Goal: Task Accomplishment & Management: Manage account settings

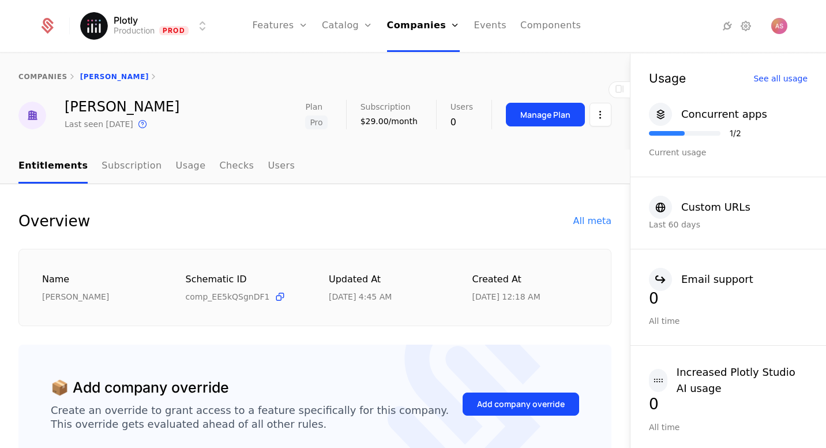
click at [442, 67] on div "Companies Users" at bounding box center [427, 65] width 81 height 55
click at [443, 61] on link "Companies" at bounding box center [427, 56] width 53 height 9
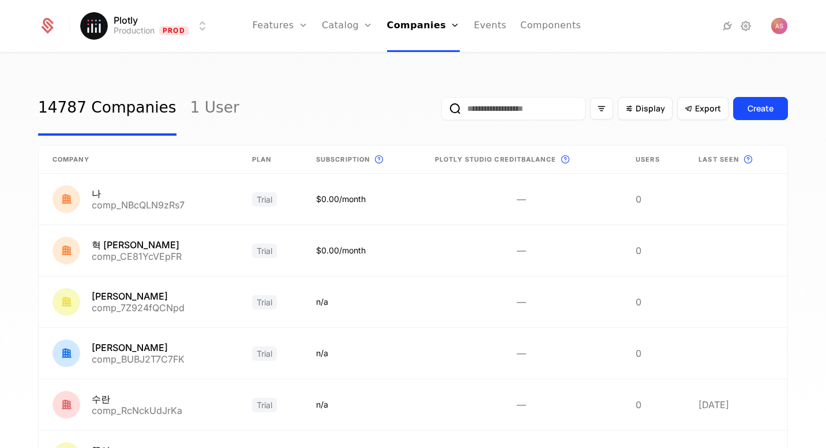
click at [495, 111] on input "email" at bounding box center [513, 108] width 144 height 23
paste input "**********"
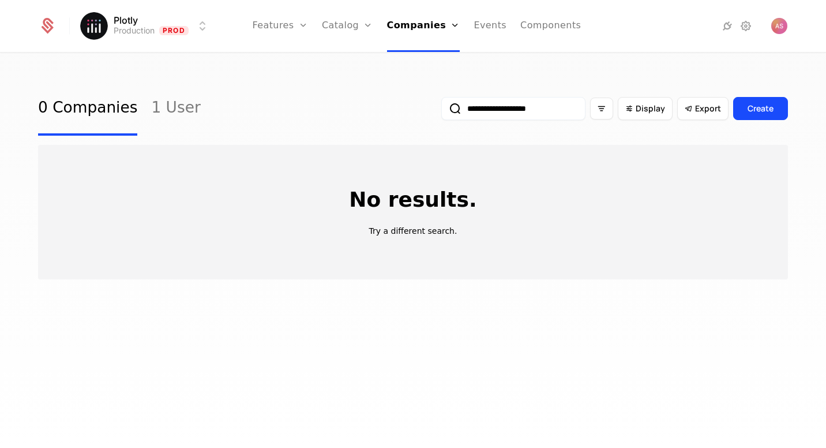
drag, startPoint x: 466, startPoint y: 111, endPoint x: 423, endPoint y: 110, distance: 42.7
click at [441, 111] on input "**********" at bounding box center [513, 108] width 144 height 23
click at [544, 105] on input "**********" at bounding box center [513, 108] width 144 height 23
drag, startPoint x: 548, startPoint y: 107, endPoint x: 412, endPoint y: 108, distance: 136.2
click at [412, 108] on div "**********" at bounding box center [413, 108] width 750 height 54
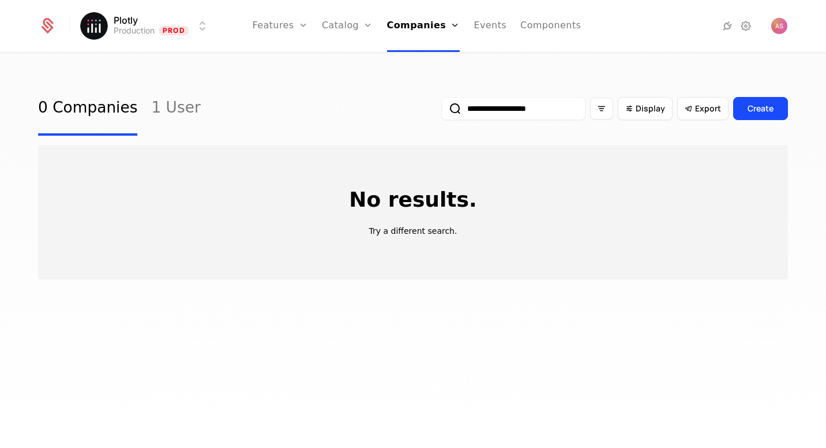
type input "**********"
click at [441, 111] on button "submit" at bounding box center [441, 111] width 0 height 0
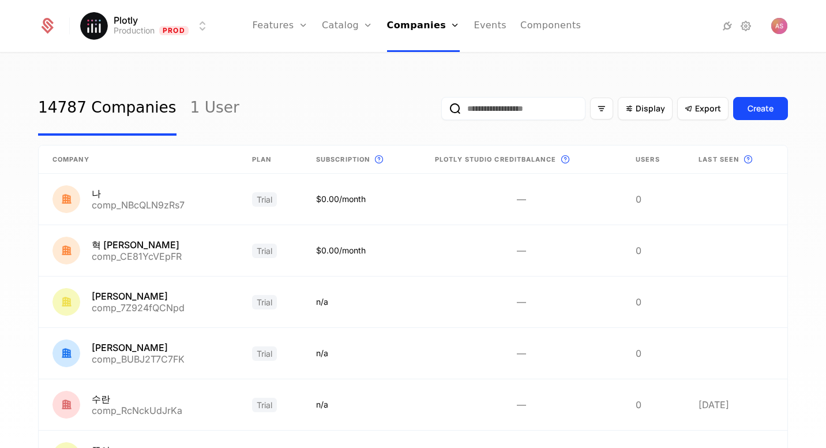
click at [512, 107] on input "email" at bounding box center [513, 108] width 144 height 23
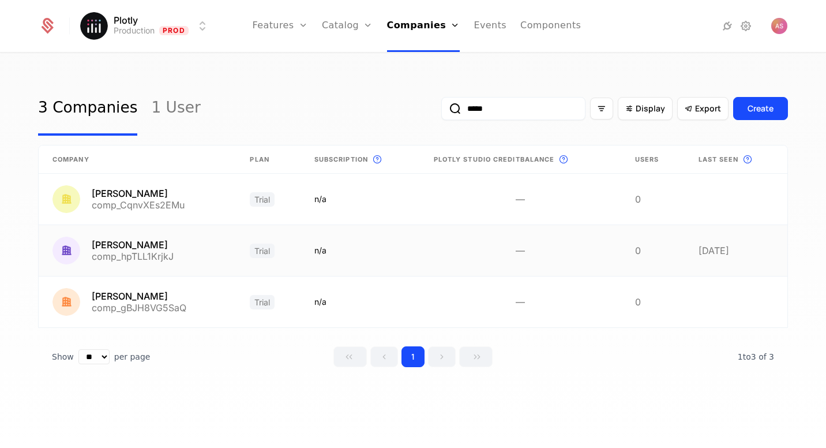
type input "*****"
click at [130, 245] on link at bounding box center [137, 250] width 197 height 51
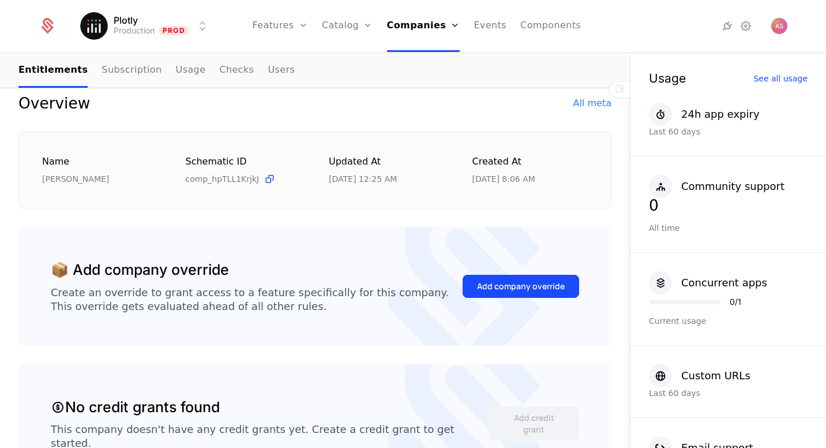
scroll to position [67, 0]
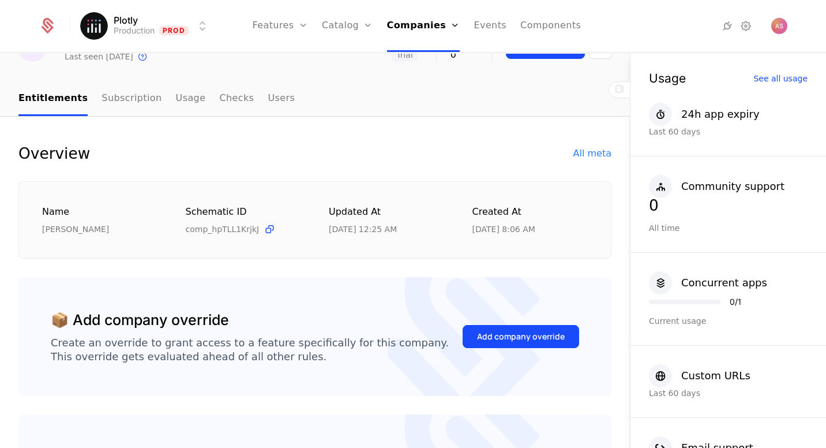
click at [286, 107] on nav "Entitlements Subscription Usage Checks Users" at bounding box center [314, 99] width 593 height 34
click at [274, 104] on link "Users" at bounding box center [281, 99] width 27 height 34
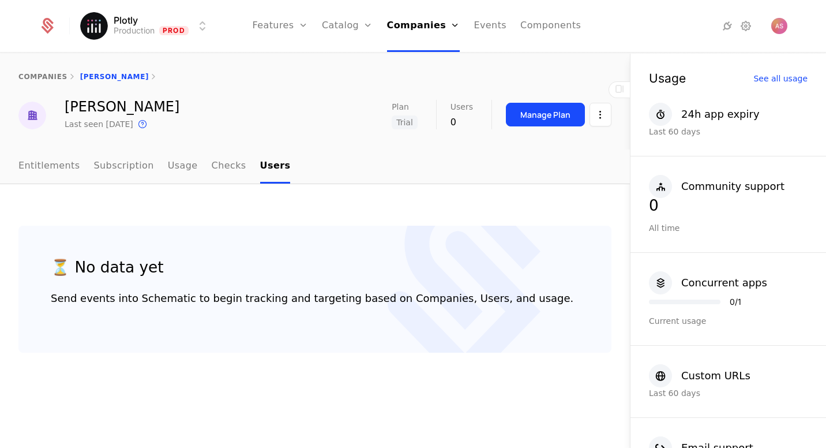
click at [53, 169] on link "Entitlements" at bounding box center [49, 166] width 62 height 34
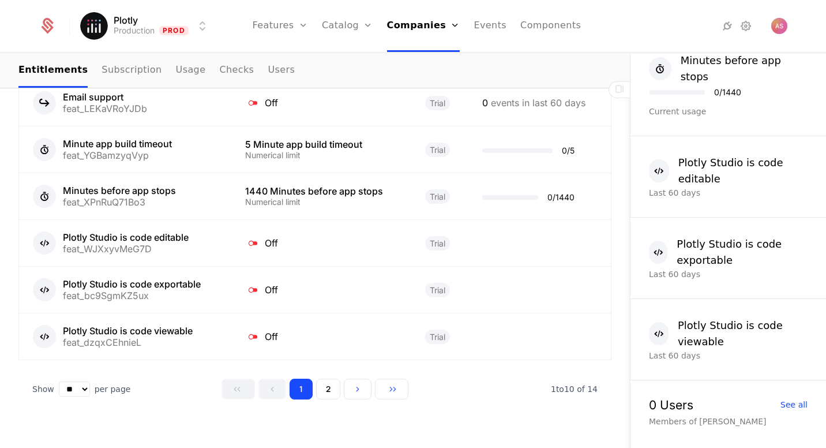
scroll to position [581, 0]
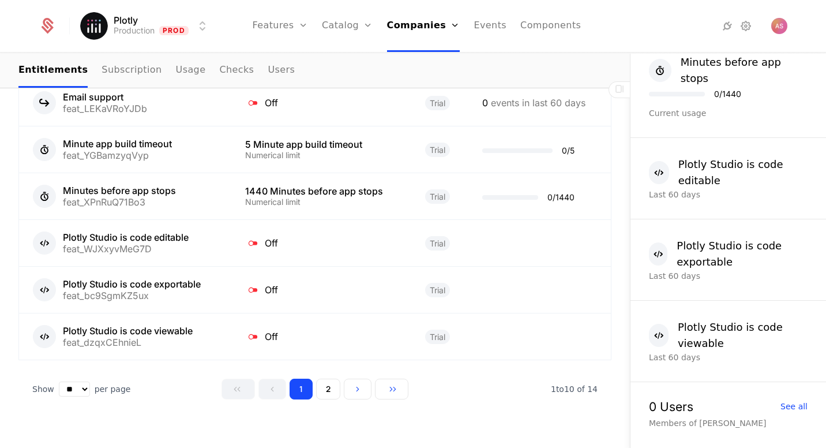
click at [337, 378] on button "2" at bounding box center [328, 388] width 24 height 21
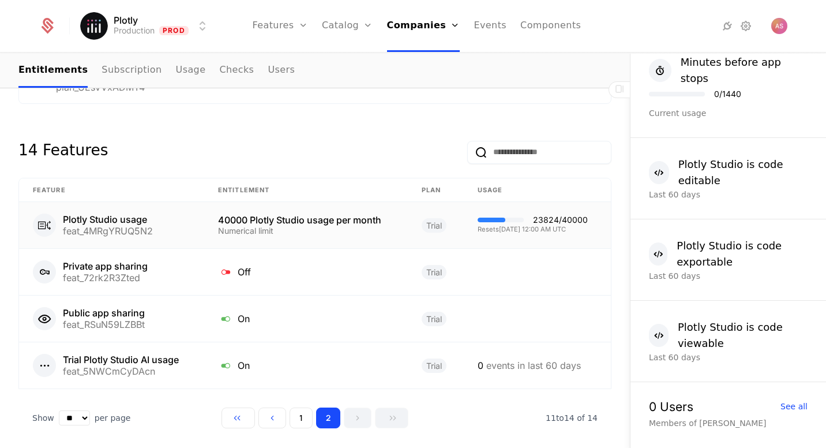
scroll to position [640, 0]
click at [301, 407] on button "1" at bounding box center [301, 417] width 23 height 21
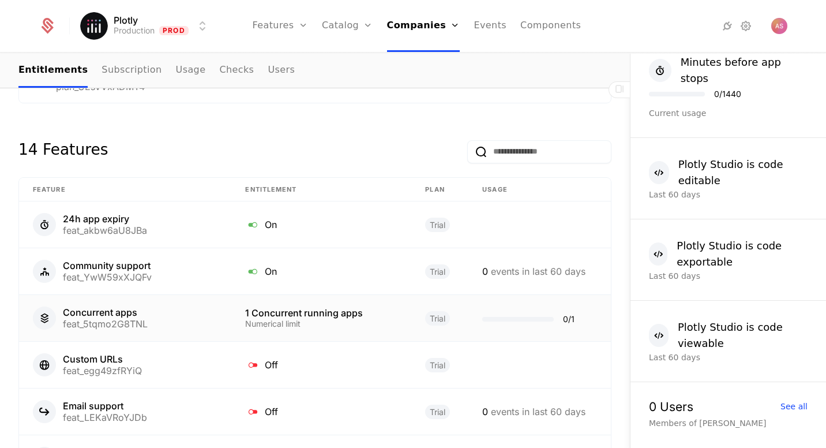
scroll to position [661, 0]
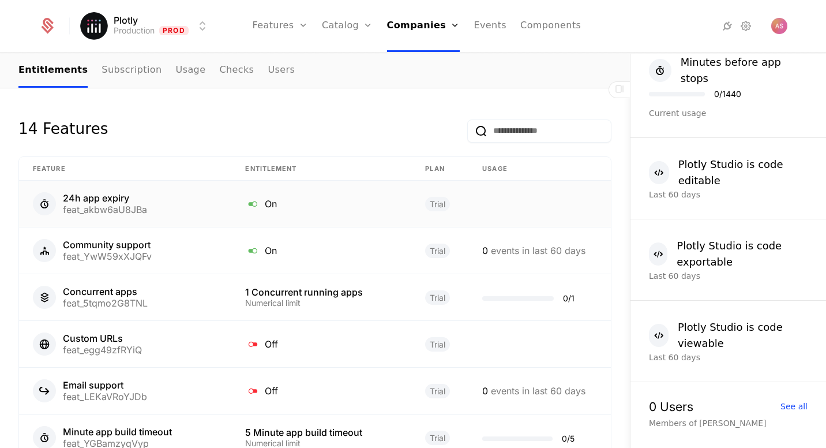
click at [252, 196] on icon at bounding box center [252, 203] width 15 height 15
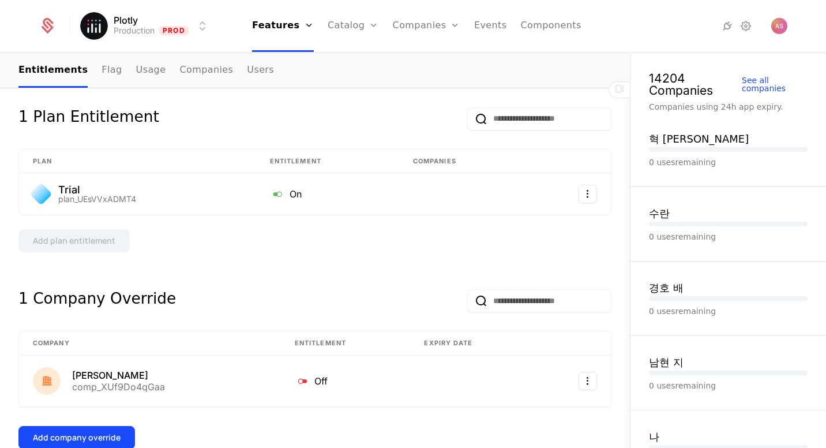
scroll to position [153, 0]
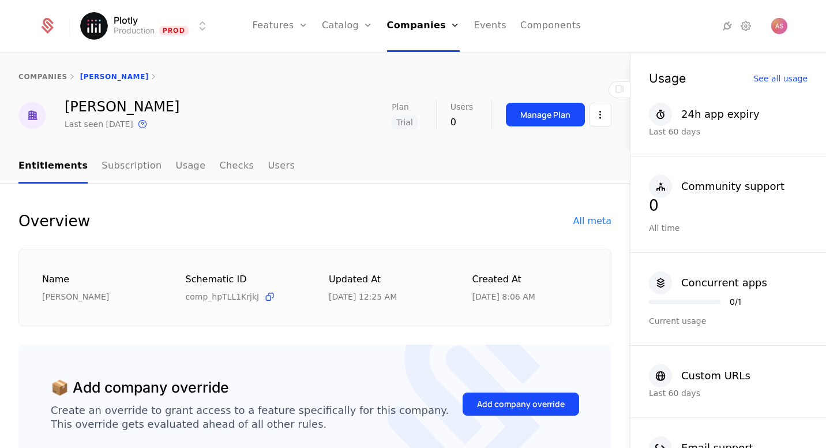
click at [538, 400] on div "Add company override" at bounding box center [521, 404] width 88 height 12
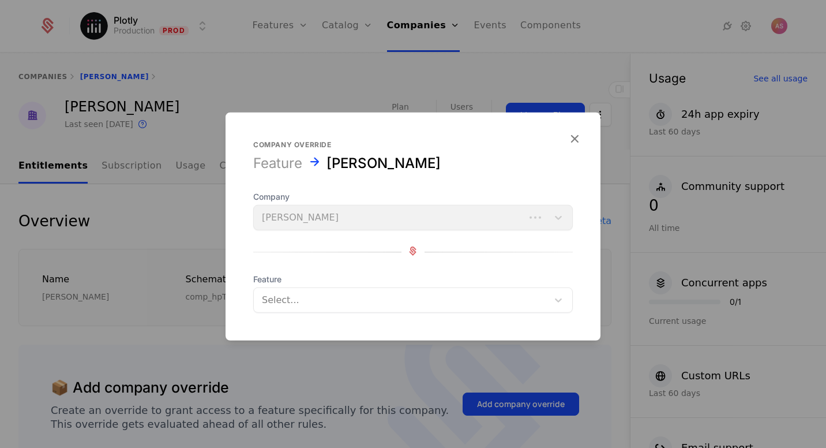
click at [365, 299] on div at bounding box center [401, 300] width 278 height 16
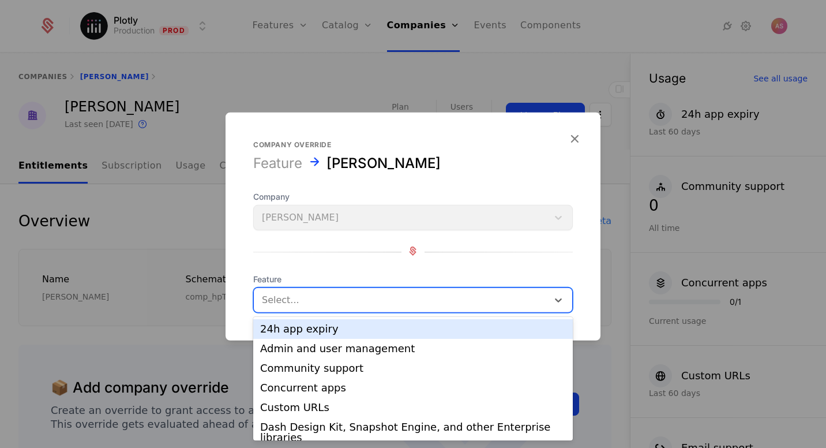
click at [342, 333] on div "24h app expiry" at bounding box center [413, 329] width 306 height 10
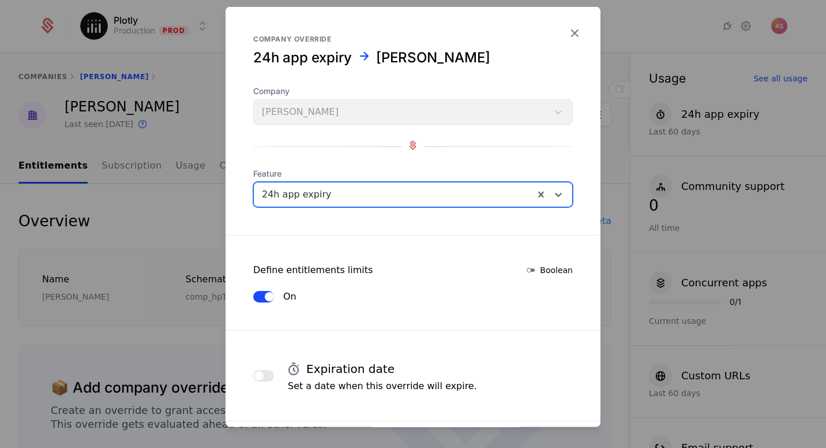
click at [261, 294] on button "On" at bounding box center [263, 297] width 21 height 12
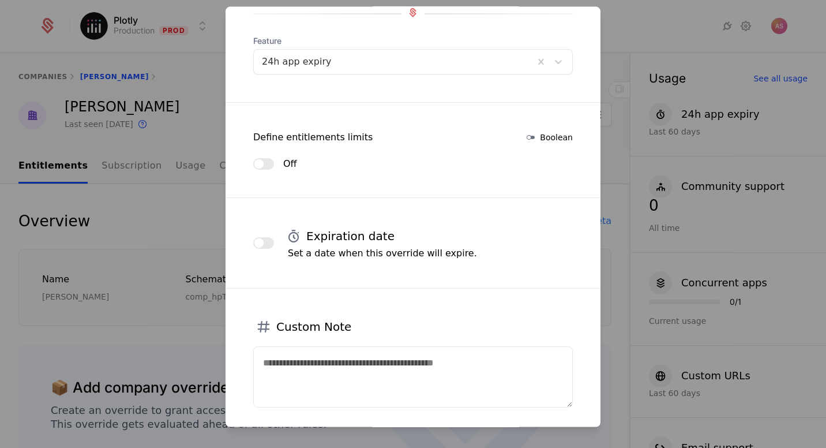
scroll to position [134, 0]
click at [267, 241] on button "button" at bounding box center [263, 242] width 21 height 12
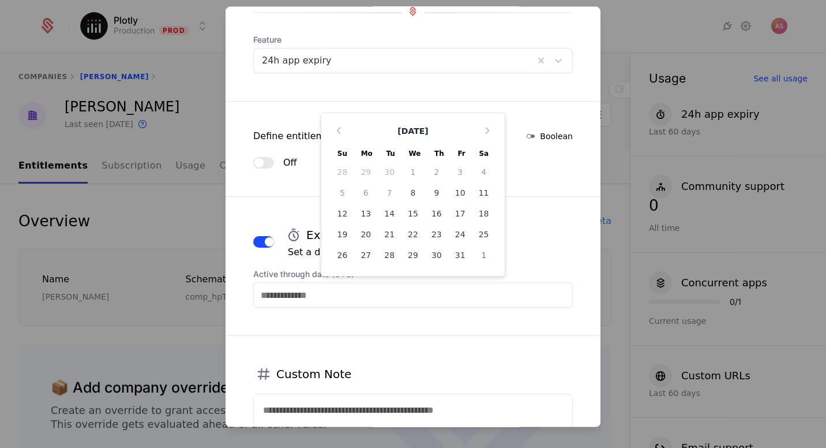
click at [335, 295] on input "Active through date (UTC)" at bounding box center [413, 294] width 320 height 25
click at [365, 232] on div "20" at bounding box center [366, 234] width 24 height 18
type input "**********"
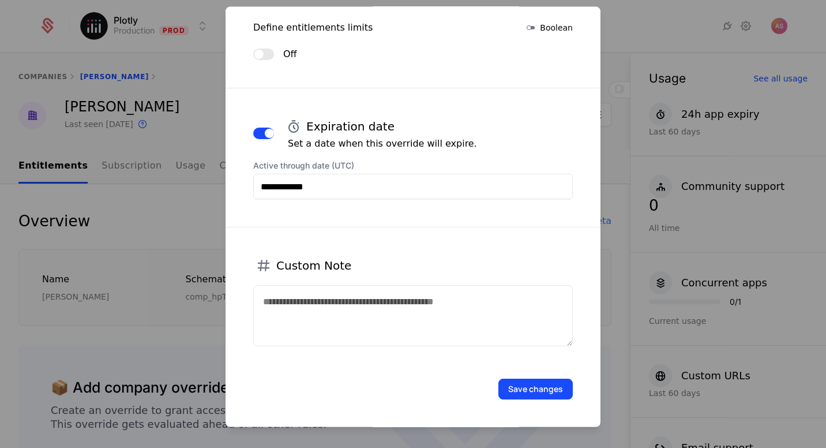
scroll to position [242, 0]
click at [526, 391] on button "Save changes" at bounding box center [535, 389] width 74 height 21
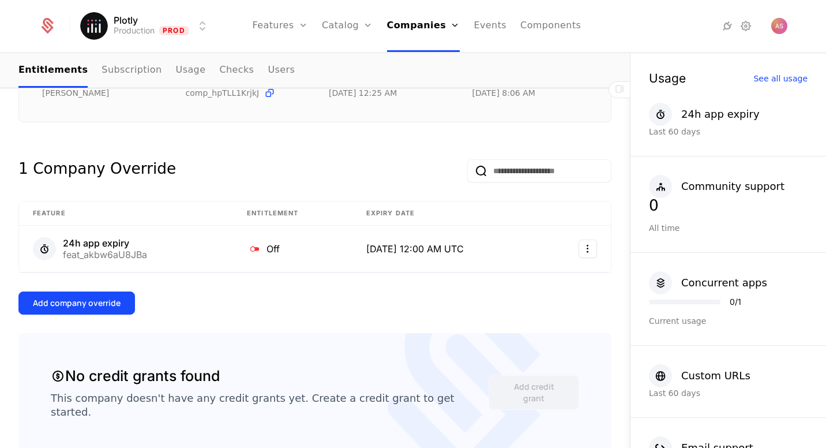
scroll to position [205, 0]
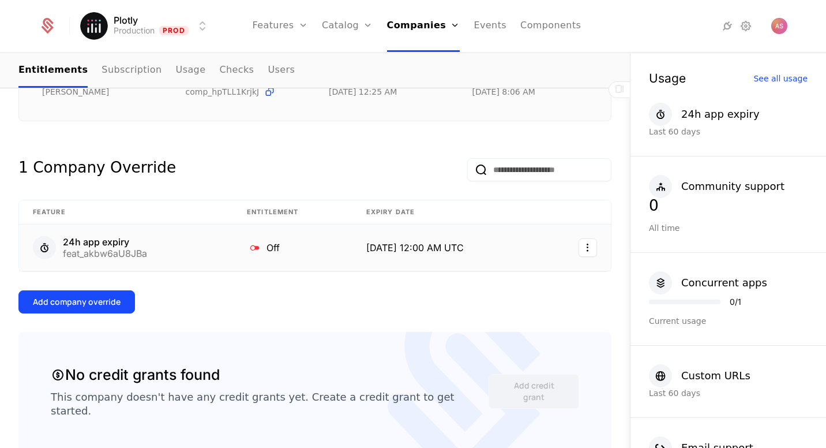
click at [585, 255] on html "Plotly Production Prod Features Features Flags Catalog Plans Add Ons Credits Co…" at bounding box center [413, 224] width 826 height 448
click at [504, 302] on div "Edit" at bounding box center [506, 303] width 20 height 16
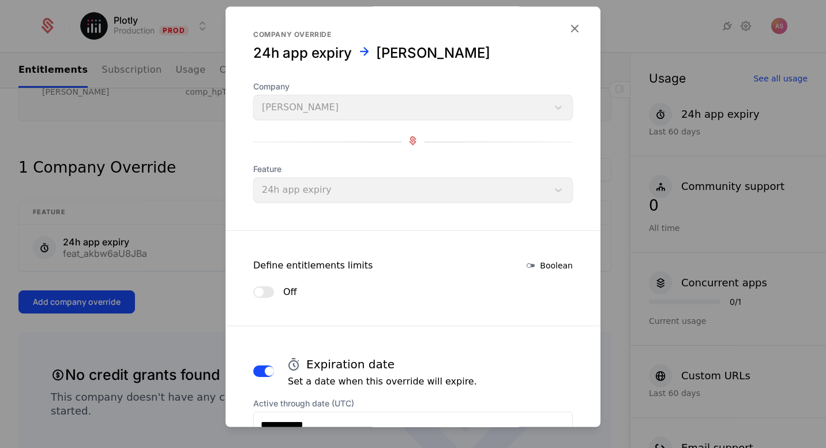
scroll to position [16, 0]
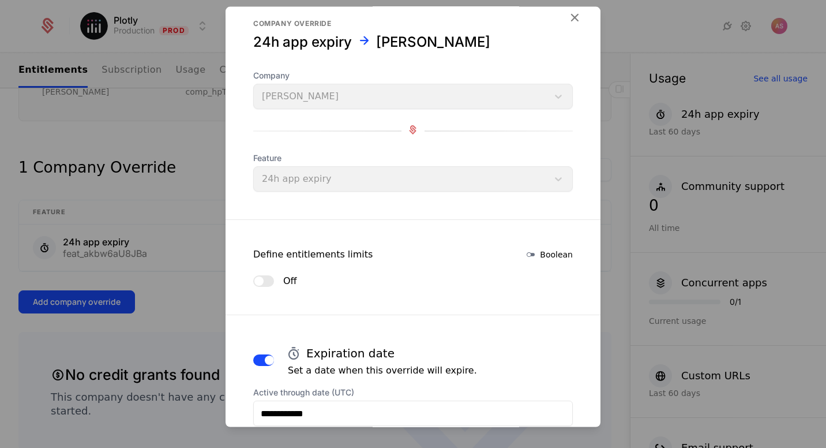
click at [205, 120] on div at bounding box center [413, 224] width 826 height 448
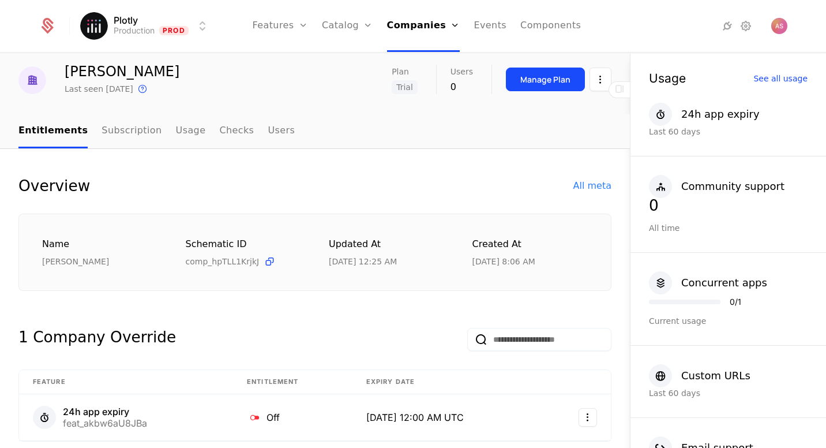
scroll to position [35, 0]
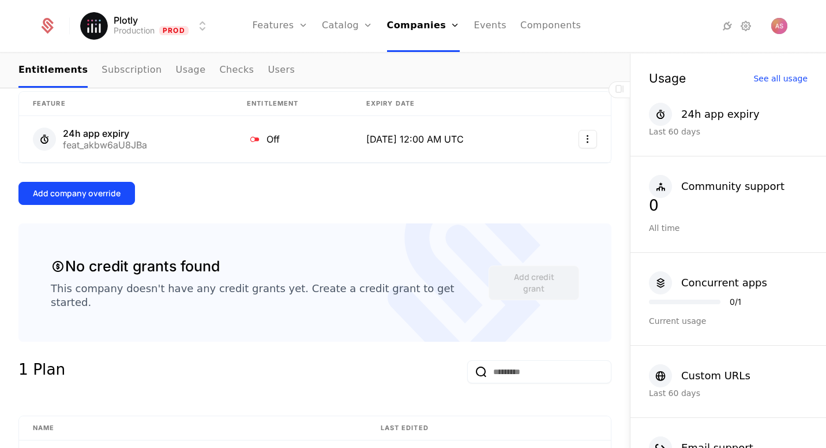
scroll to position [310, 0]
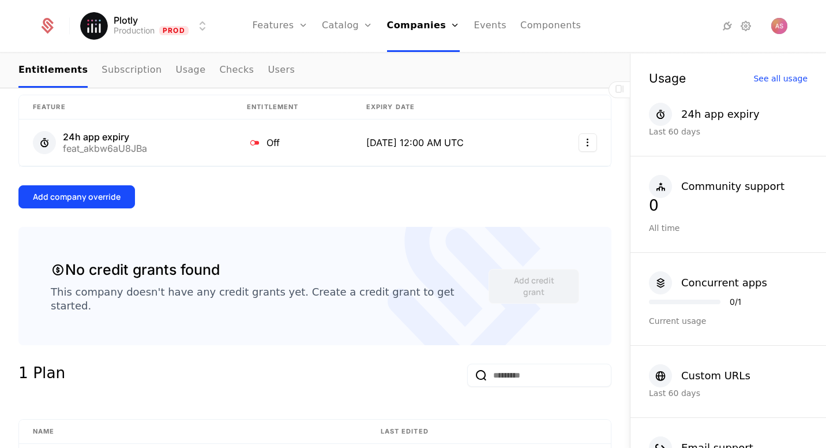
click at [92, 197] on div "Add company override" at bounding box center [77, 197] width 88 height 12
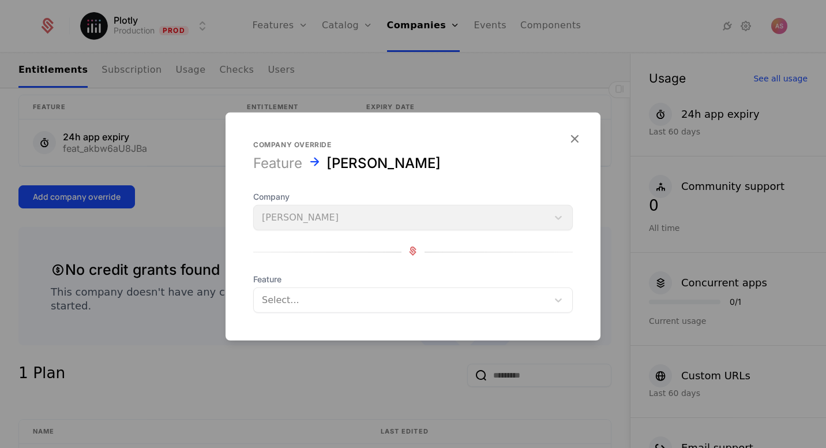
click at [338, 305] on div at bounding box center [401, 300] width 278 height 16
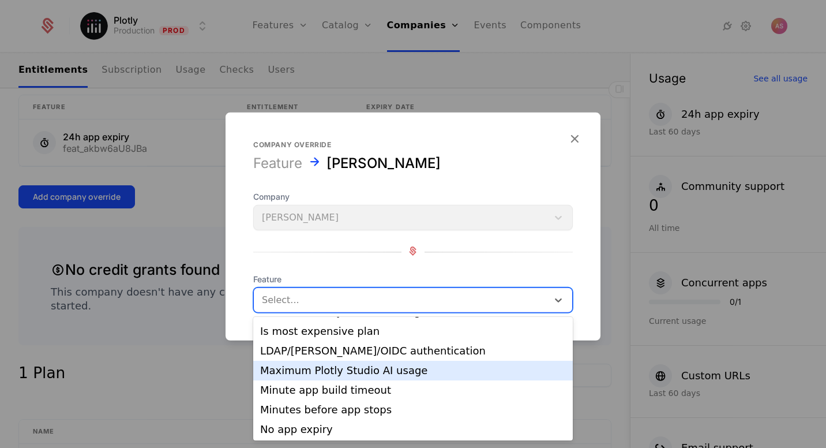
scroll to position [171, 0]
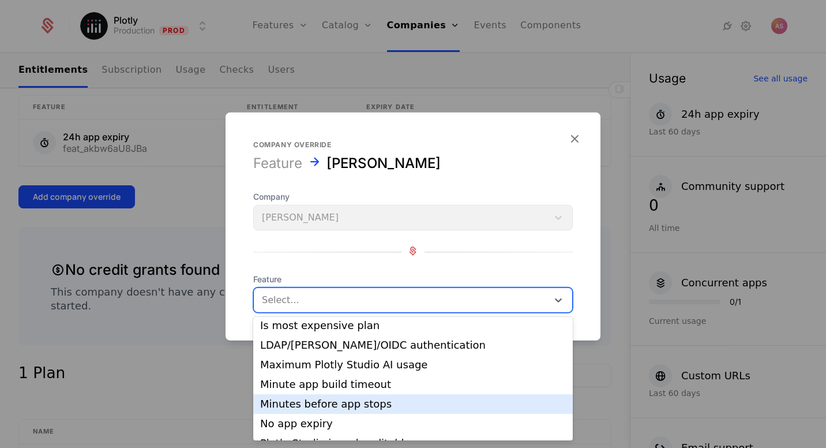
click at [345, 399] on div "Minutes before app stops" at bounding box center [413, 404] width 306 height 10
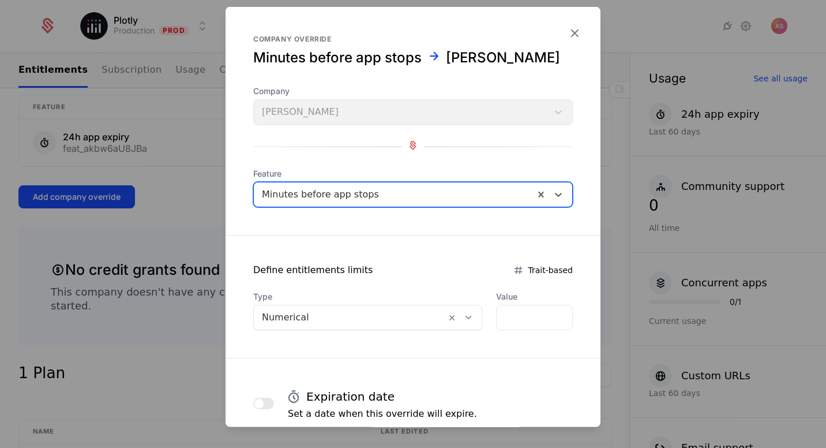
click at [366, 317] on div at bounding box center [350, 317] width 176 height 16
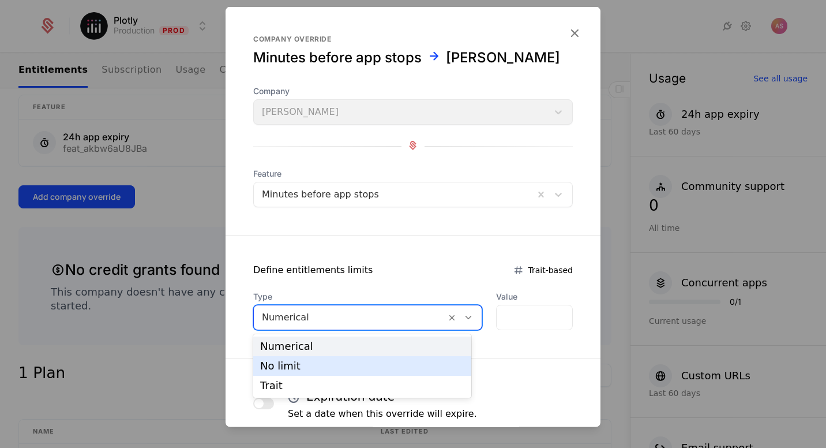
click at [331, 361] on div "No limit" at bounding box center [362, 366] width 204 height 10
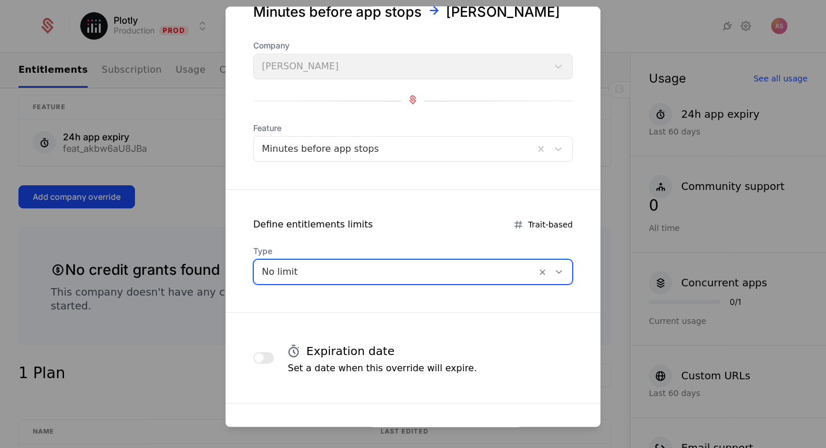
scroll to position [50, 0]
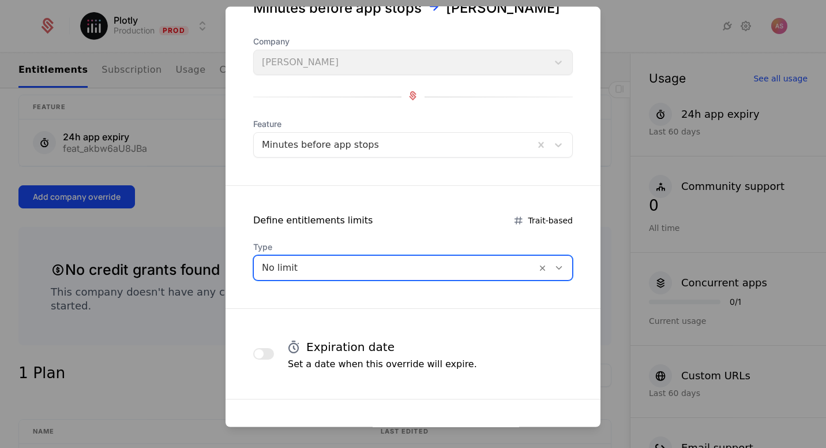
click at [268, 354] on button "button" at bounding box center [263, 354] width 21 height 12
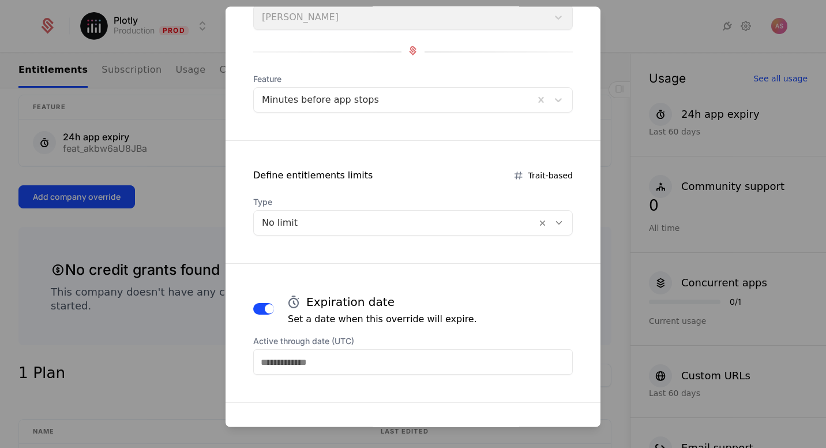
scroll to position [95, 0]
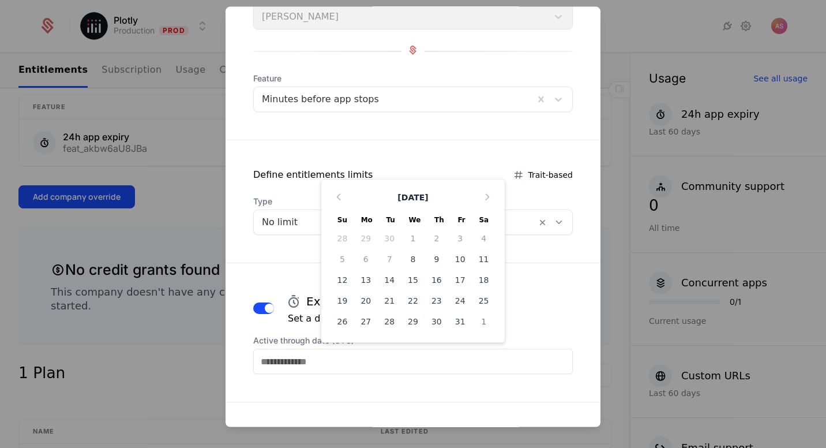
click at [339, 357] on input "Active through date (UTC)" at bounding box center [413, 360] width 320 height 25
click at [370, 299] on div "20" at bounding box center [366, 300] width 24 height 18
type input "**********"
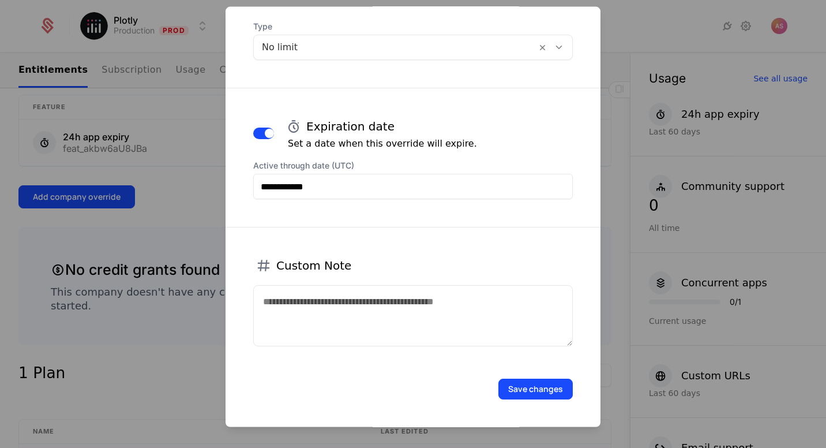
scroll to position [269, 0]
click at [530, 391] on button "Save changes" at bounding box center [535, 389] width 74 height 21
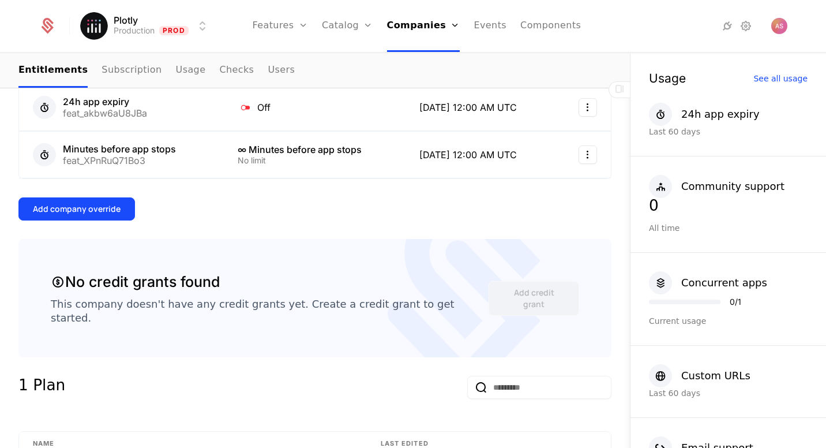
scroll to position [344, 0]
click at [586, 107] on html "Plotly Production Prod Features Features Flags Catalog Plans Add Ons Credits Co…" at bounding box center [413, 224] width 826 height 448
click at [530, 140] on div "Delete" at bounding box center [517, 138] width 43 height 16
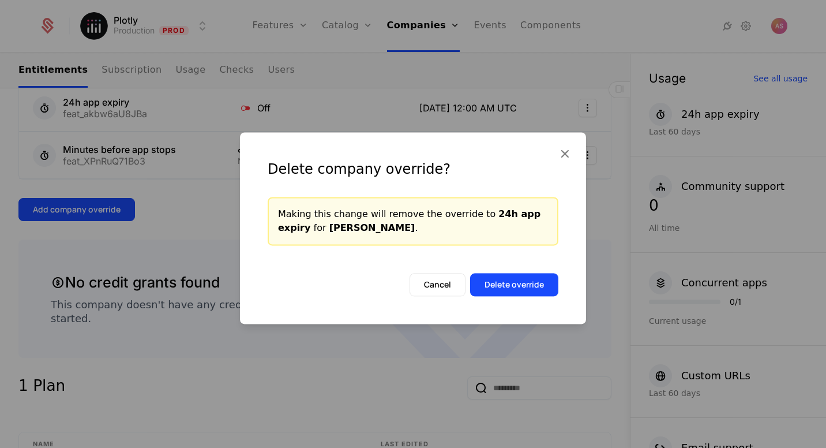
click at [507, 287] on button "Delete override" at bounding box center [514, 284] width 88 height 23
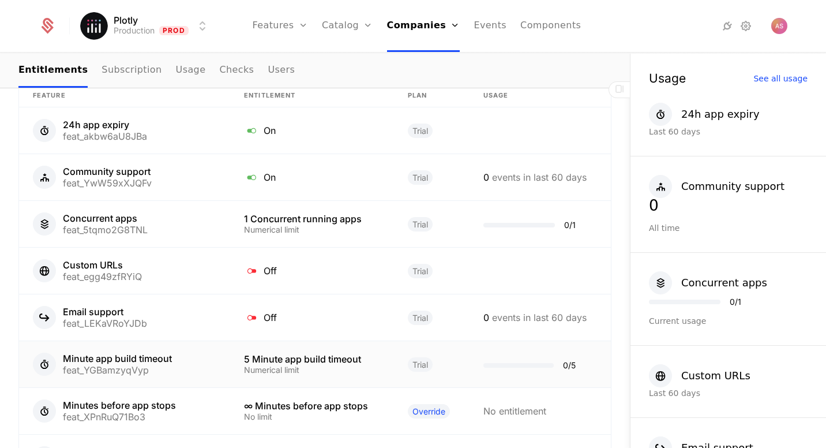
scroll to position [820, 0]
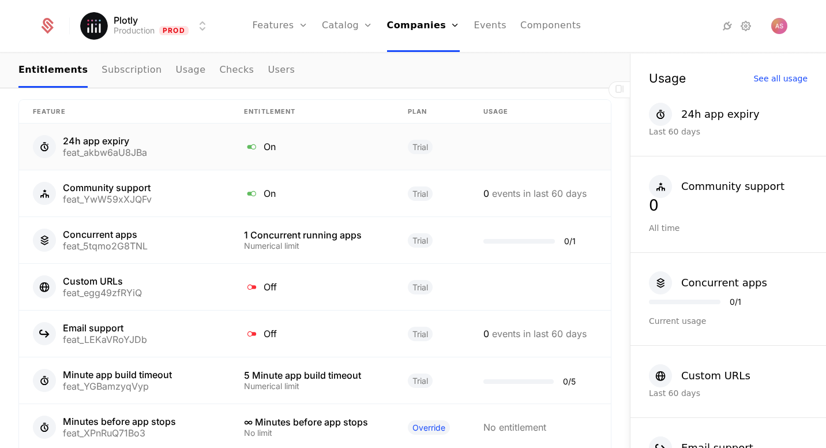
click at [116, 136] on div "24h app expiry" at bounding box center [105, 140] width 84 height 9
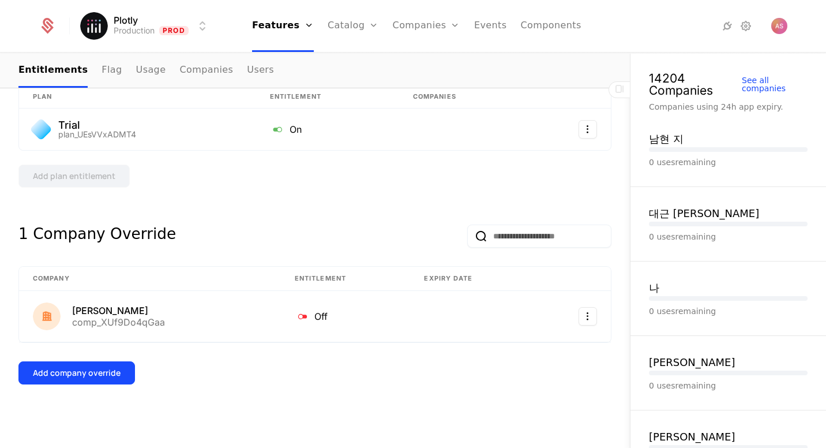
scroll to position [215, 0]
click at [588, 316] on html "Plotly Production Prod Features Features Flags Catalog Plans Add Ons Credits Co…" at bounding box center [413, 224] width 826 height 448
click at [523, 346] on div "Delete" at bounding box center [513, 347] width 34 height 16
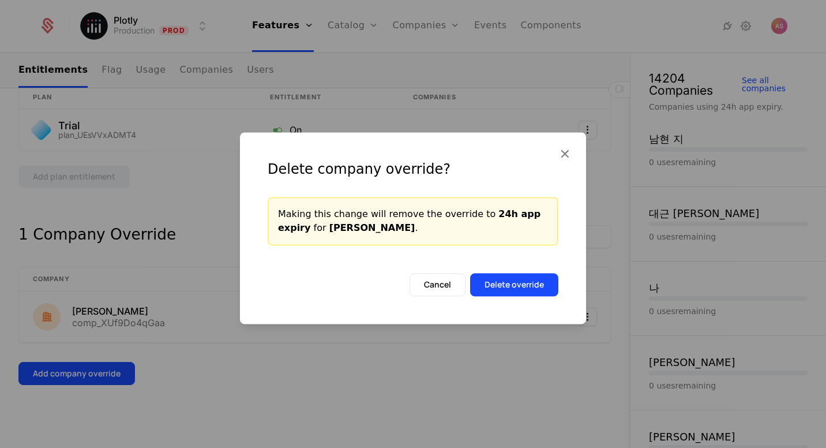
click at [541, 296] on button "Delete override" at bounding box center [514, 284] width 88 height 23
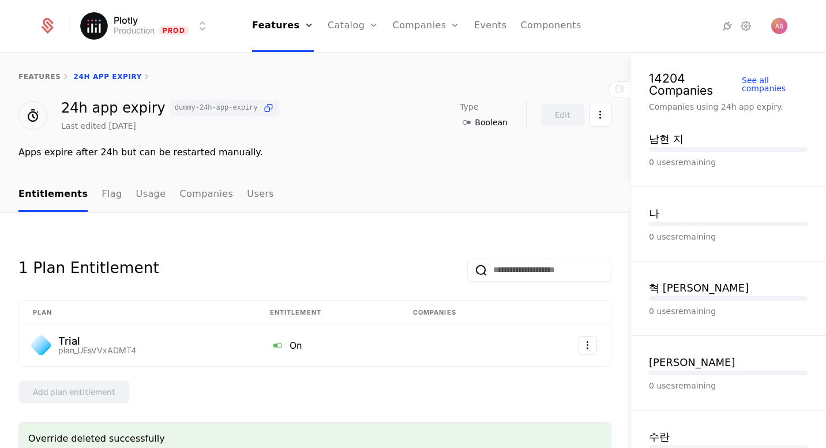
scroll to position [0, 0]
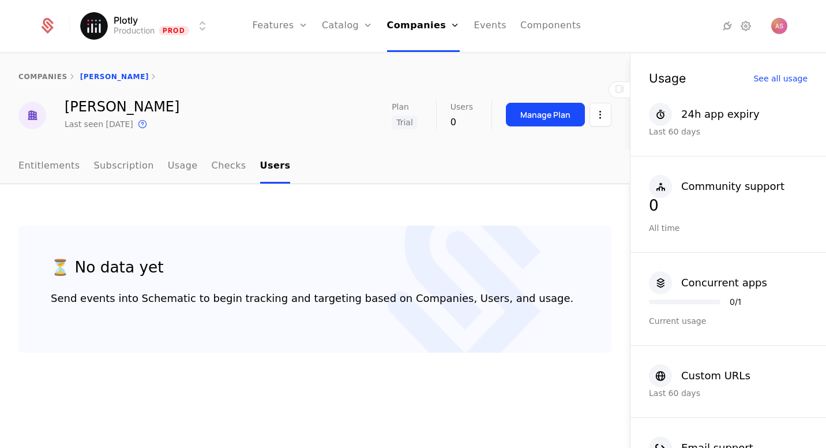
click at [65, 169] on link "Entitlements" at bounding box center [49, 166] width 62 height 34
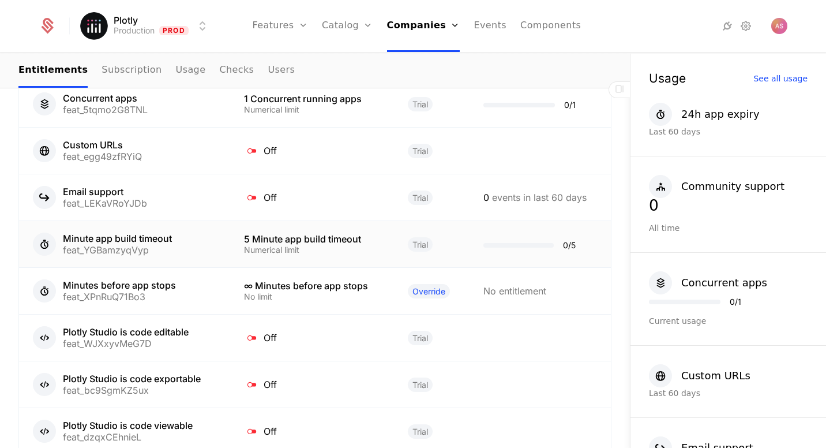
scroll to position [911, 0]
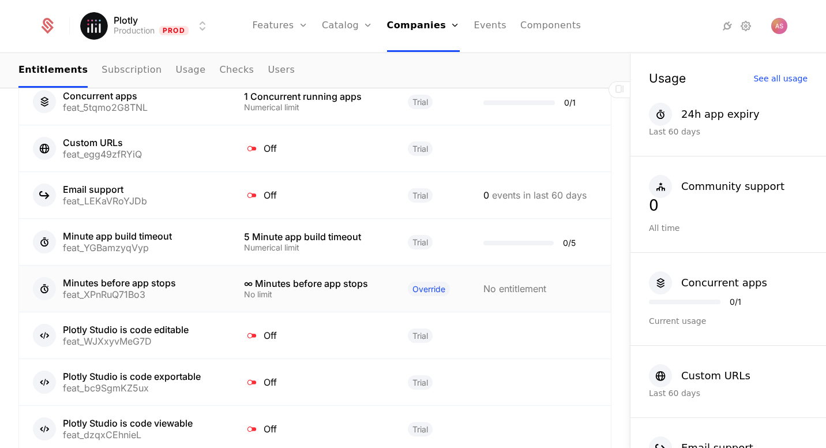
click at [337, 279] on div "∞ Minutes before app stops No limit" at bounding box center [312, 289] width 136 height 20
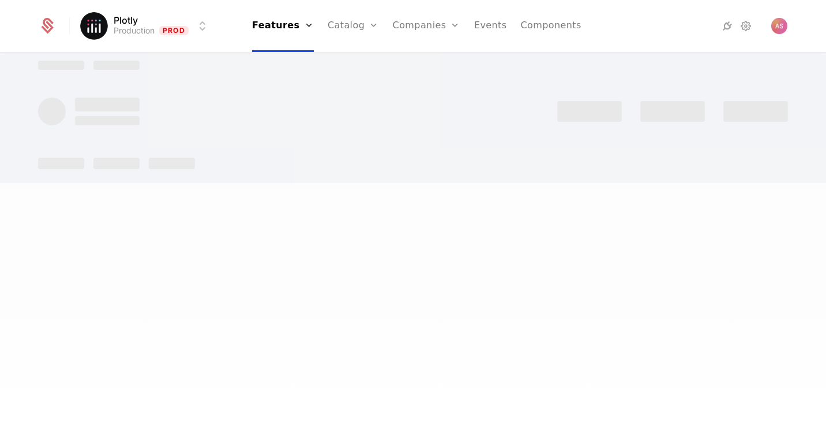
click at [337, 274] on div at bounding box center [413, 224] width 826 height 448
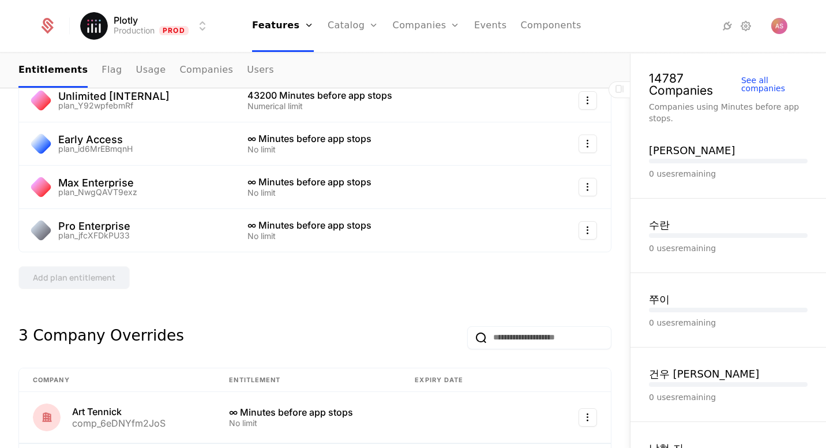
scroll to position [407, 0]
